Goal: Information Seeking & Learning: Understand process/instructions

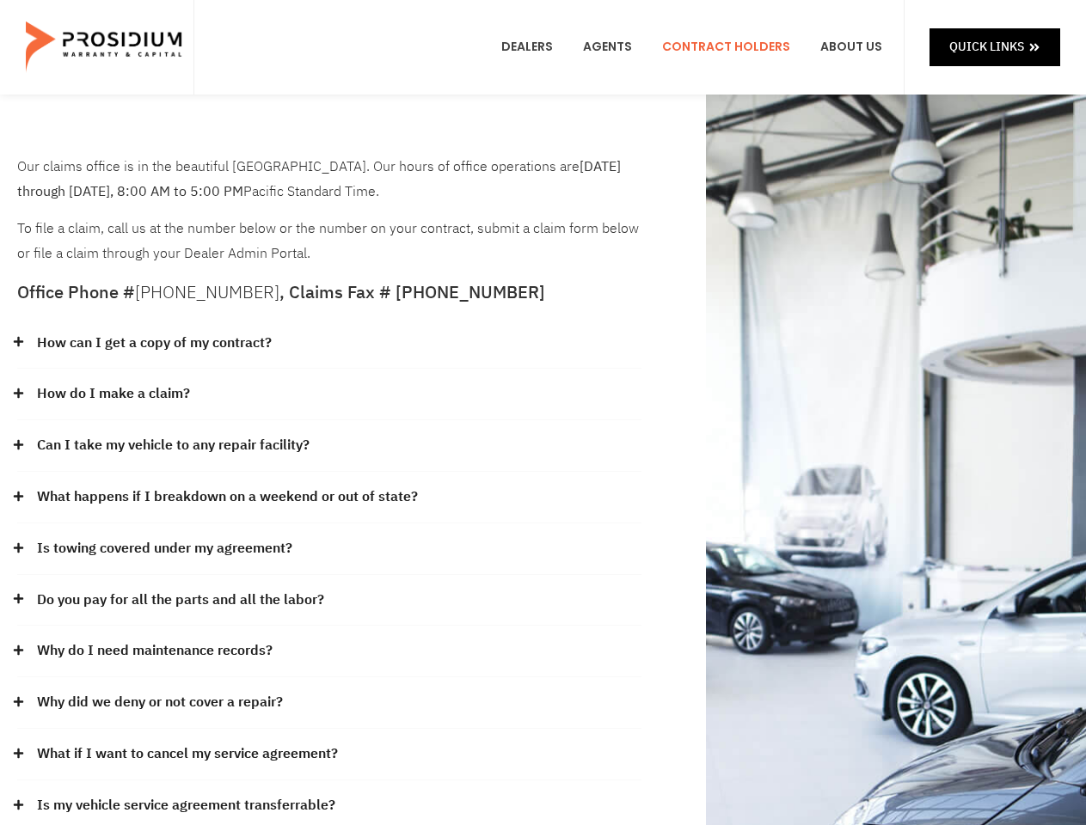
click at [542, 413] on div "How do I make a claim?" at bounding box center [329, 395] width 624 height 52
click at [329, 344] on div "How can I get a copy of my contract?" at bounding box center [329, 344] width 624 height 52
click at [153, 343] on link "How can I get a copy of my contract?" at bounding box center [154, 343] width 235 height 25
click at [329, 395] on div "How do I make a claim?" at bounding box center [329, 395] width 624 height 52
click at [113, 394] on link "How do I make a claim?" at bounding box center [113, 394] width 153 height 25
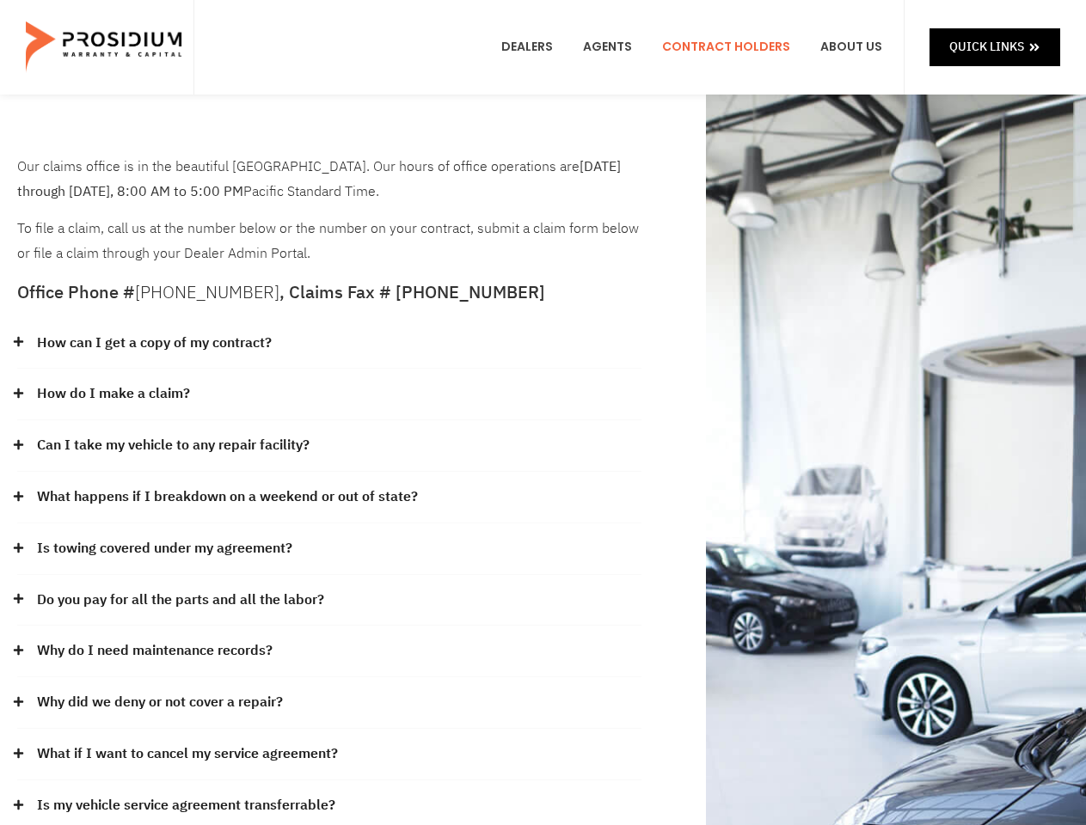
click at [329, 446] on div "Can I take my vehicle to any repair facility?" at bounding box center [329, 446] width 624 height 52
click at [174, 445] on link "Can I take my vehicle to any repair facility?" at bounding box center [173, 445] width 273 height 25
click at [329, 498] on link "What happens if I breakdown on a weekend or out of state?" at bounding box center [227, 497] width 381 height 25
click at [225, 497] on link "What happens if I breakdown on a weekend or out of state?" at bounding box center [227, 497] width 381 height 25
click at [329, 549] on div "Is towing covered under my agreement?" at bounding box center [329, 550] width 624 height 52
